Goal: Obtain resource: Obtain resource

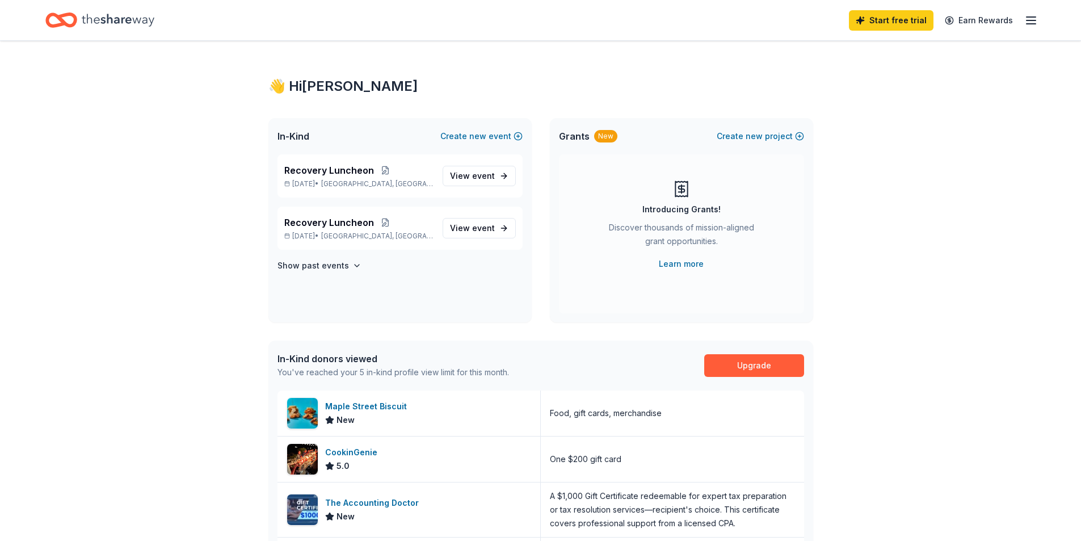
scroll to position [170, 0]
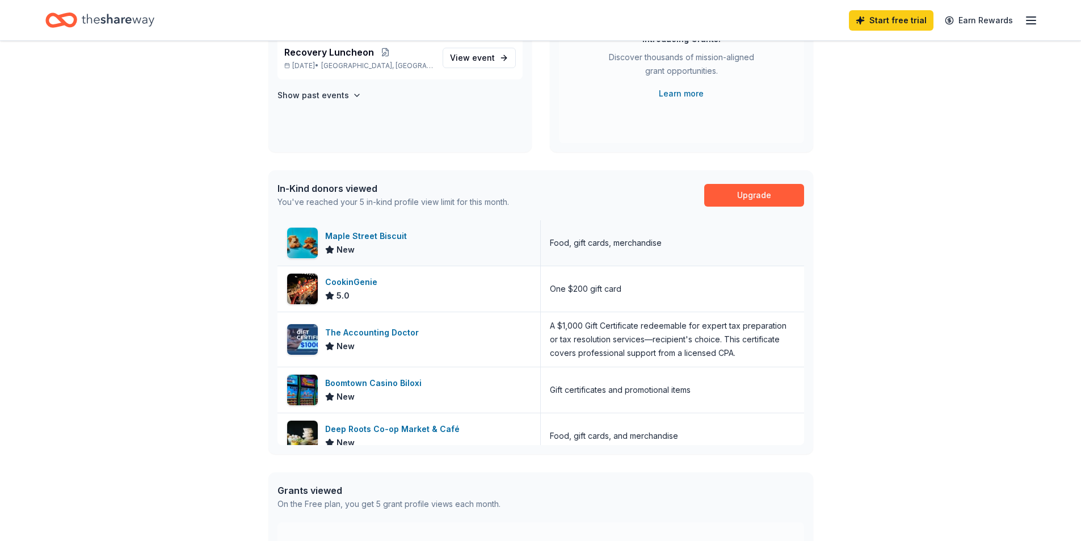
click at [361, 234] on div "Maple Street Biscuit" at bounding box center [368, 236] width 86 height 14
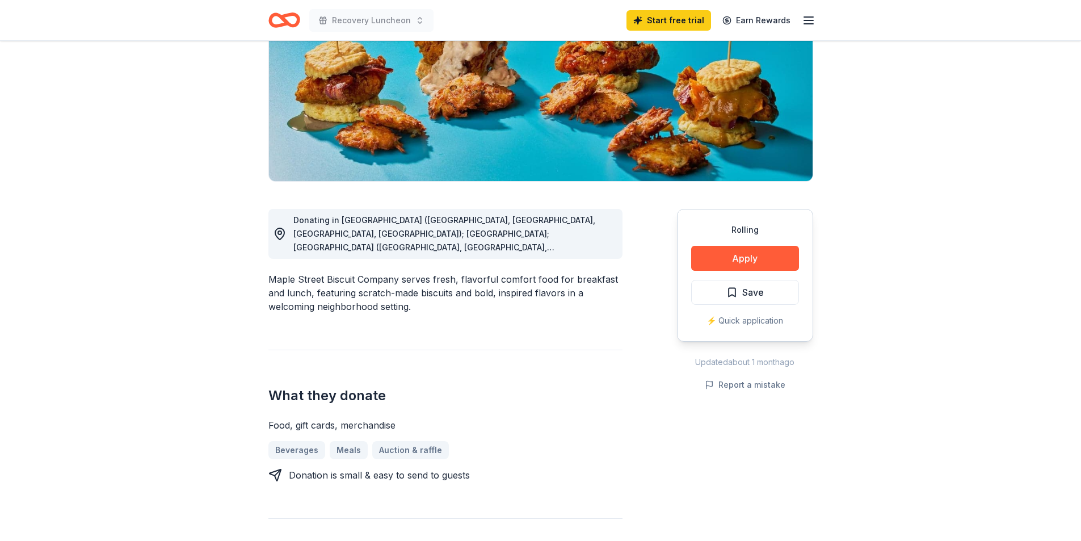
scroll to position [170, 0]
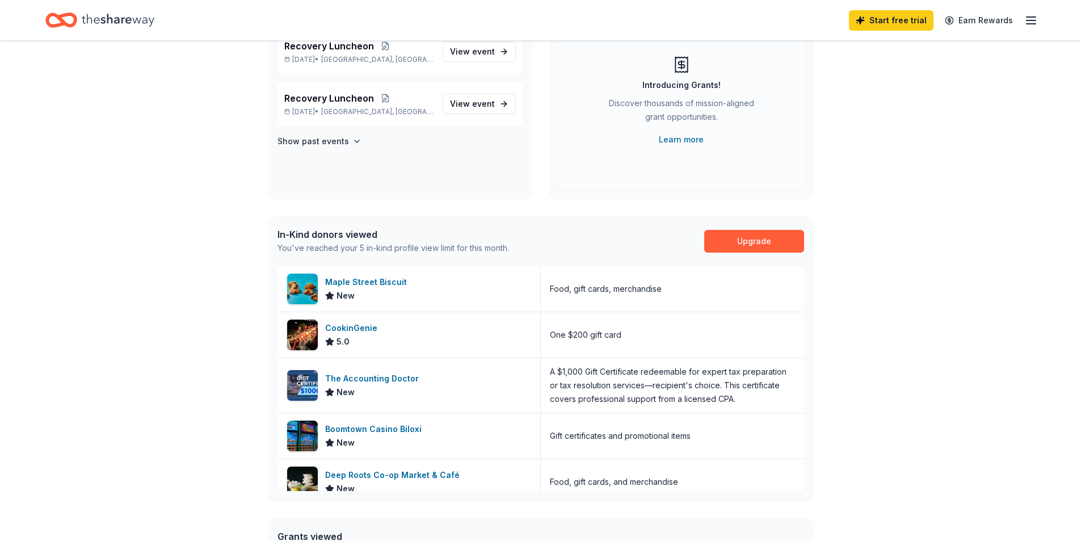
scroll to position [57, 0]
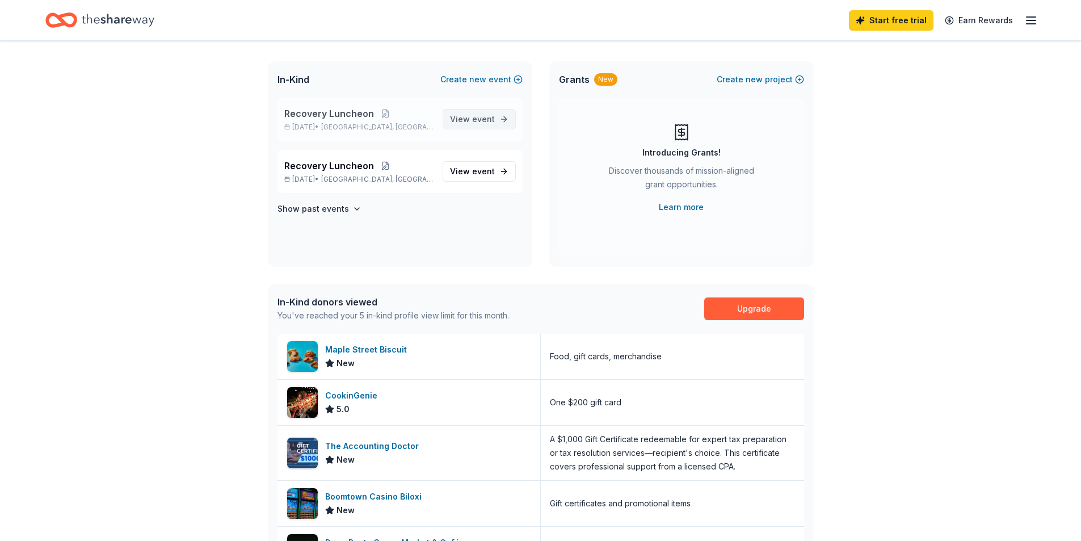
click at [479, 115] on span "event" at bounding box center [483, 119] width 23 height 10
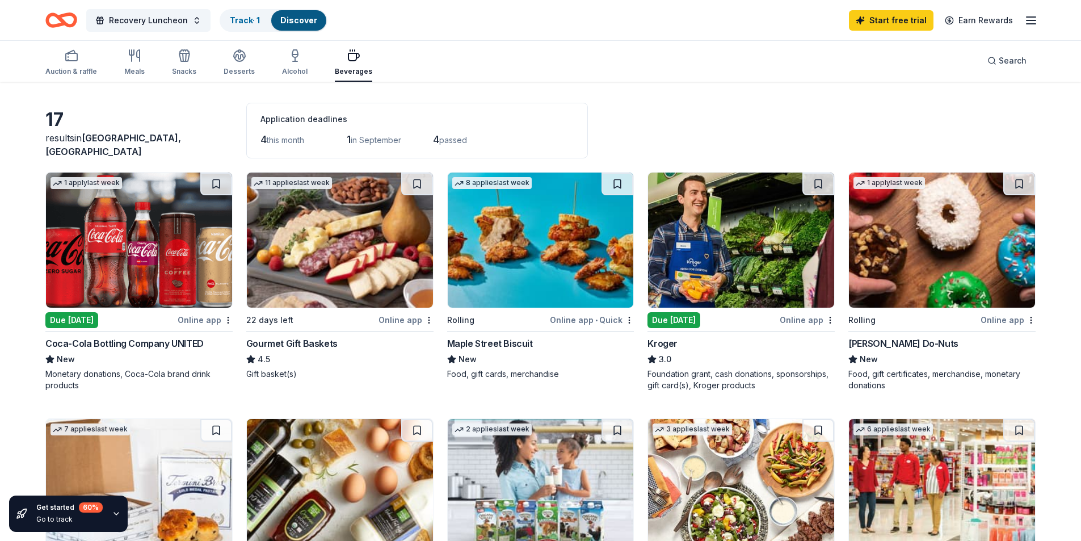
scroll to position [57, 0]
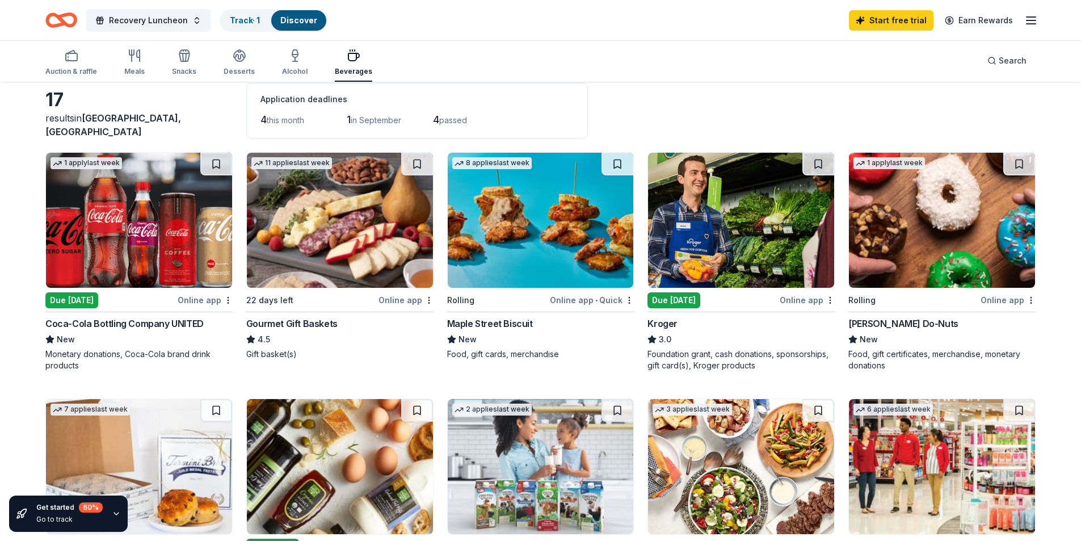
click at [734, 267] on img at bounding box center [741, 220] width 186 height 135
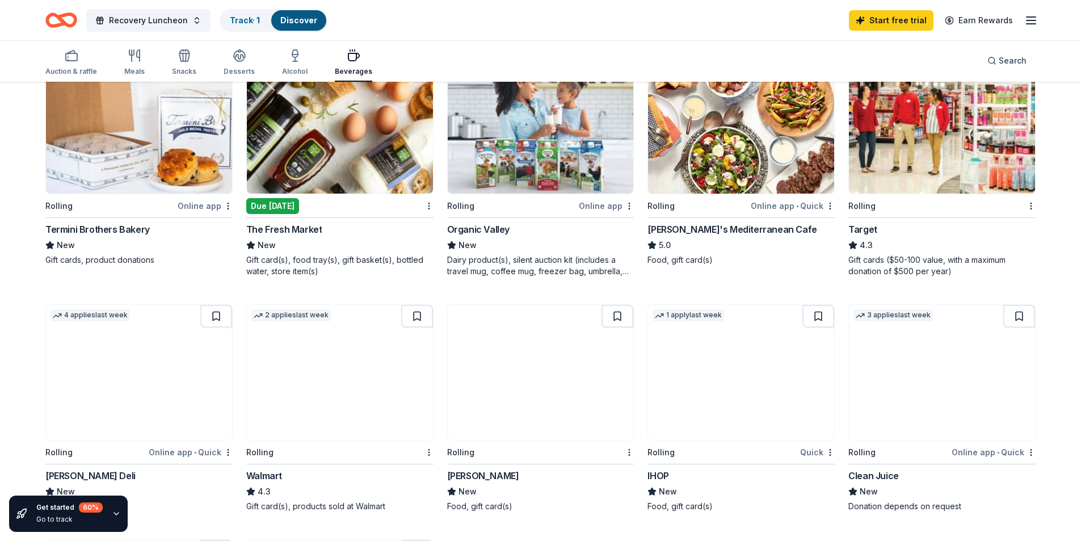
scroll to position [454, 0]
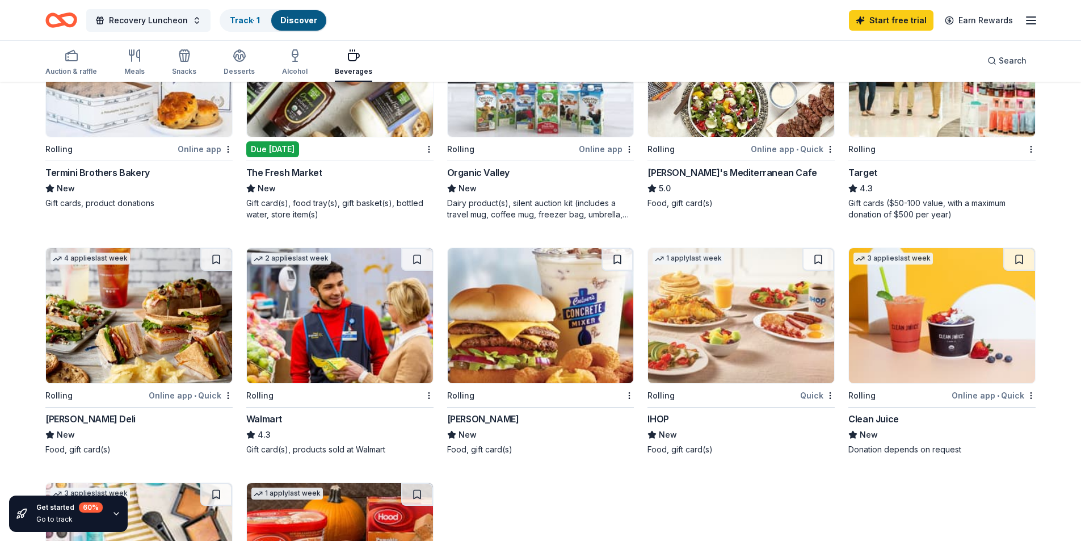
click at [339, 339] on img at bounding box center [340, 315] width 186 height 135
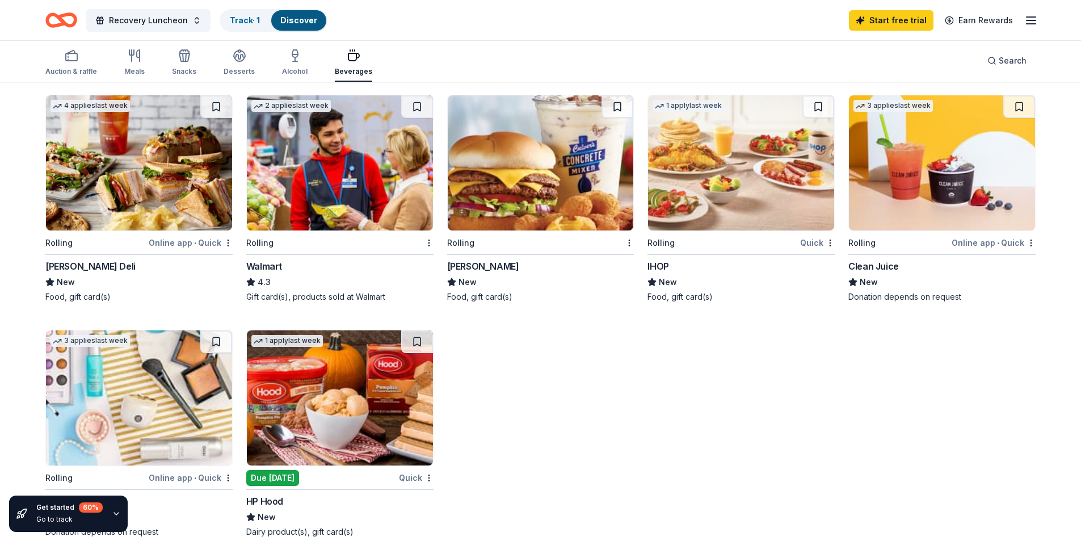
scroll to position [681, 0]
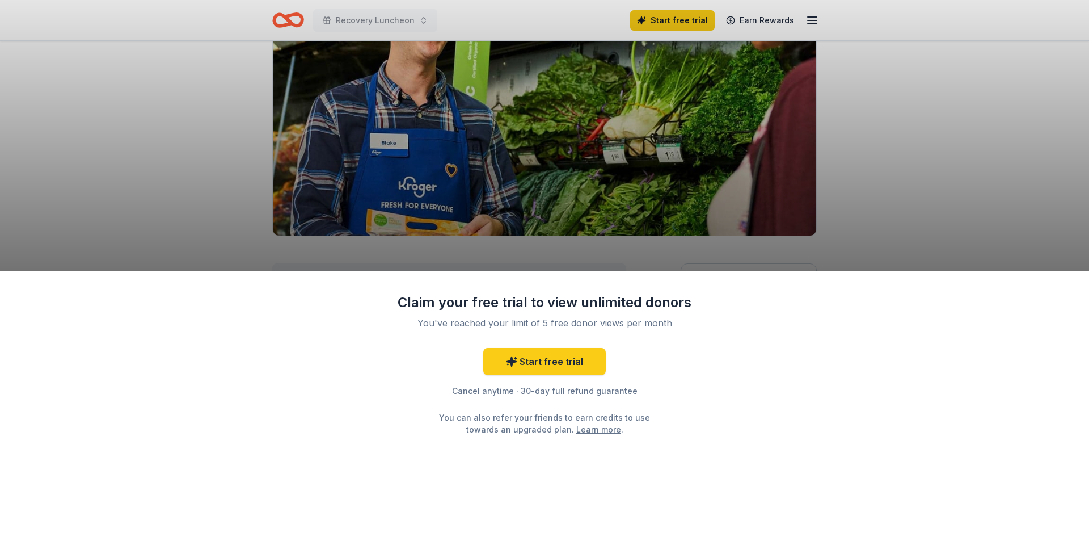
scroll to position [113, 0]
